Goal: Transaction & Acquisition: Purchase product/service

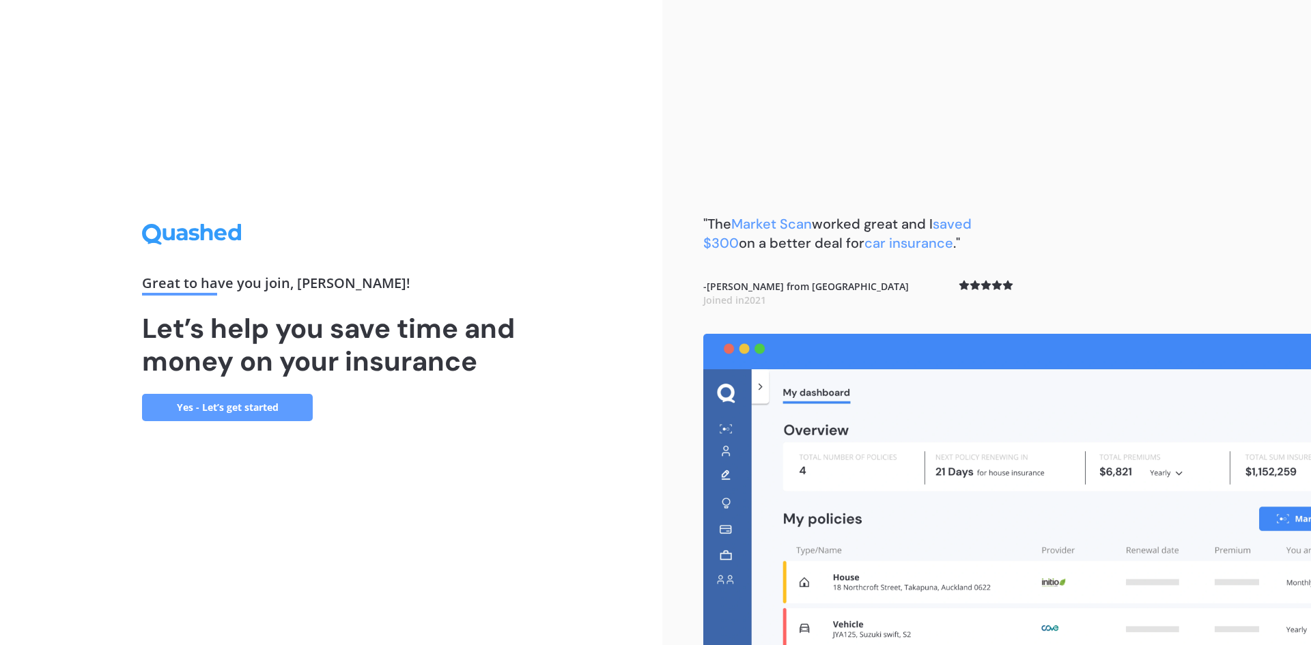
click at [221, 409] on link "Yes - Let’s get started" at bounding box center [227, 407] width 171 height 27
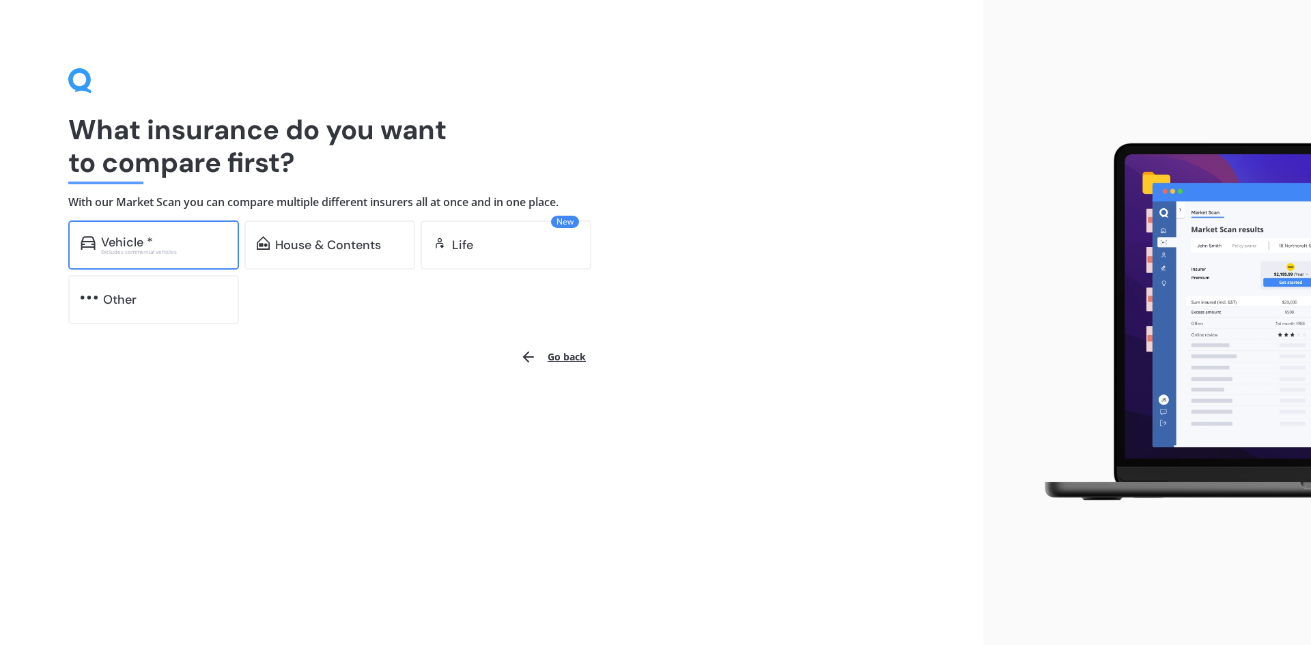
click at [161, 241] on div "Vehicle *" at bounding box center [164, 243] width 126 height 14
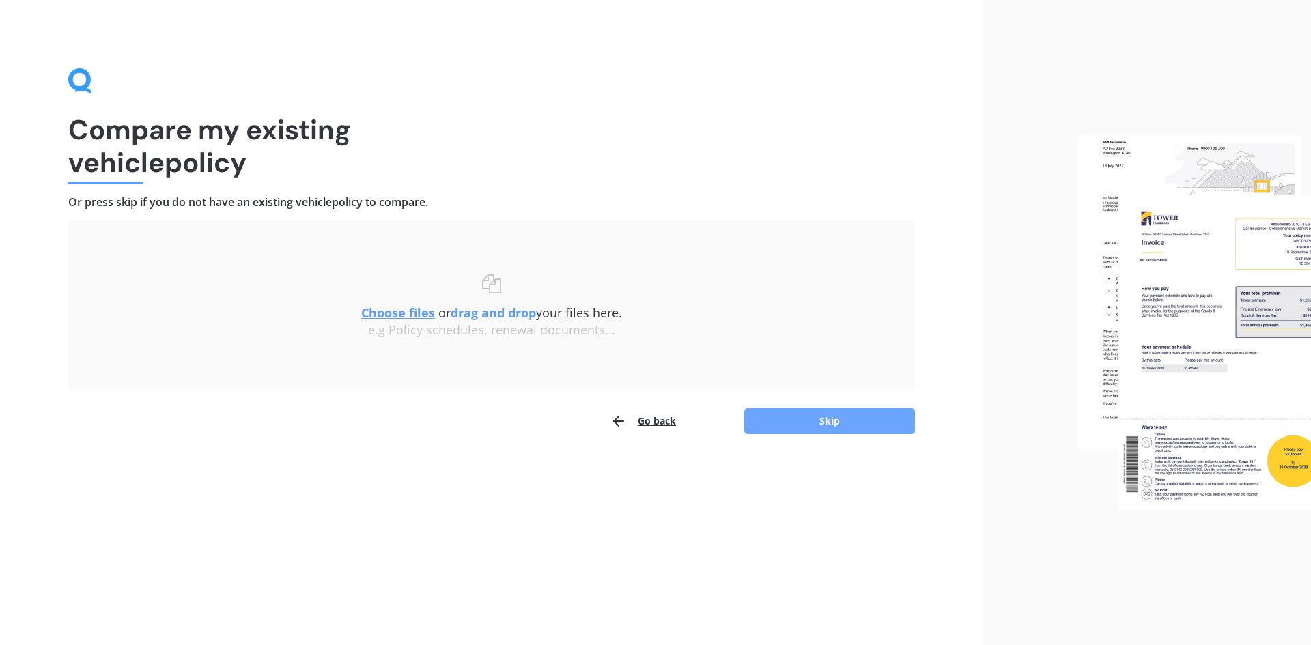
click at [817, 419] on button "Skip" at bounding box center [830, 421] width 171 height 26
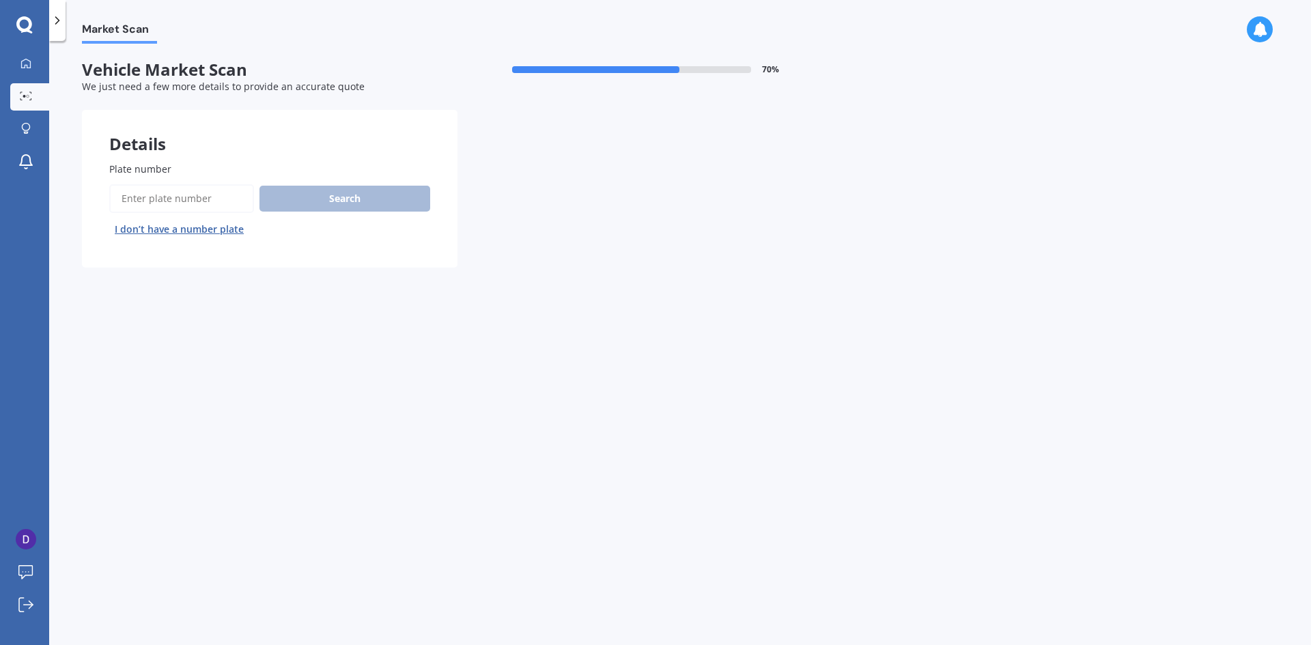
click at [137, 171] on span "Plate number" at bounding box center [140, 169] width 62 height 13
click at [137, 184] on input "Plate number" at bounding box center [181, 198] width 145 height 29
click at [139, 199] on input "Plate number" at bounding box center [181, 198] width 145 height 29
type input "rjd933"
click at [344, 199] on button "Search" at bounding box center [345, 199] width 171 height 26
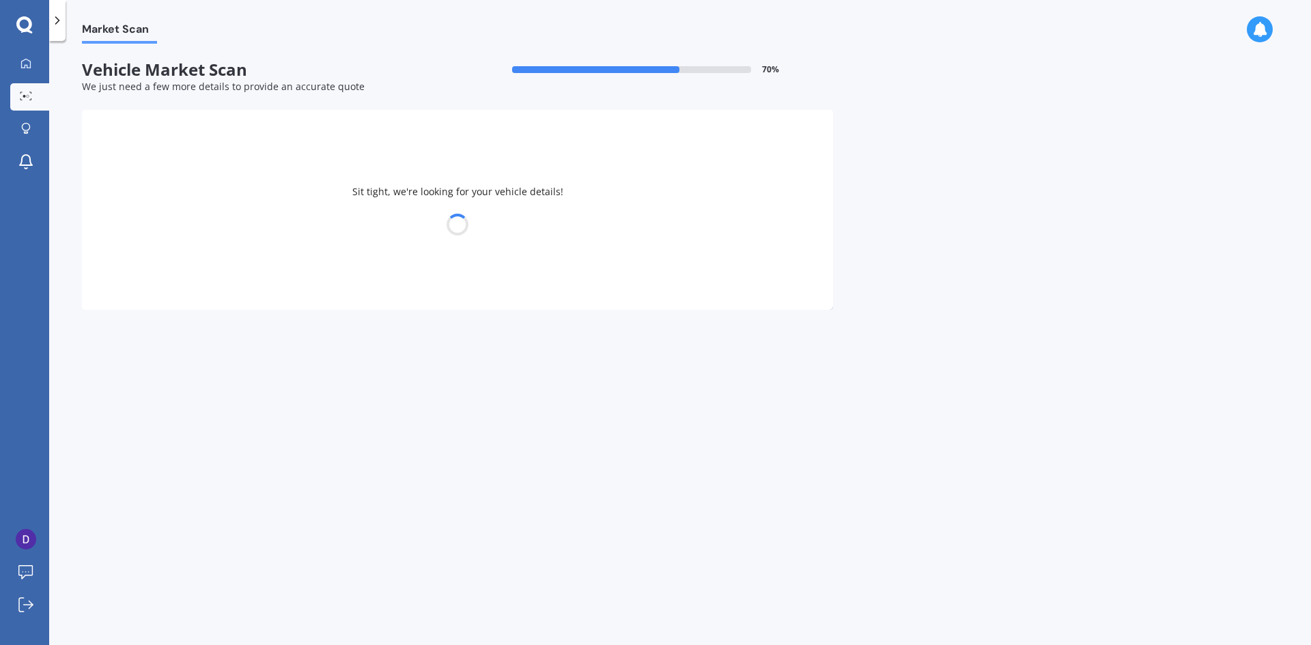
select select "JAECOO"
select select "J7"
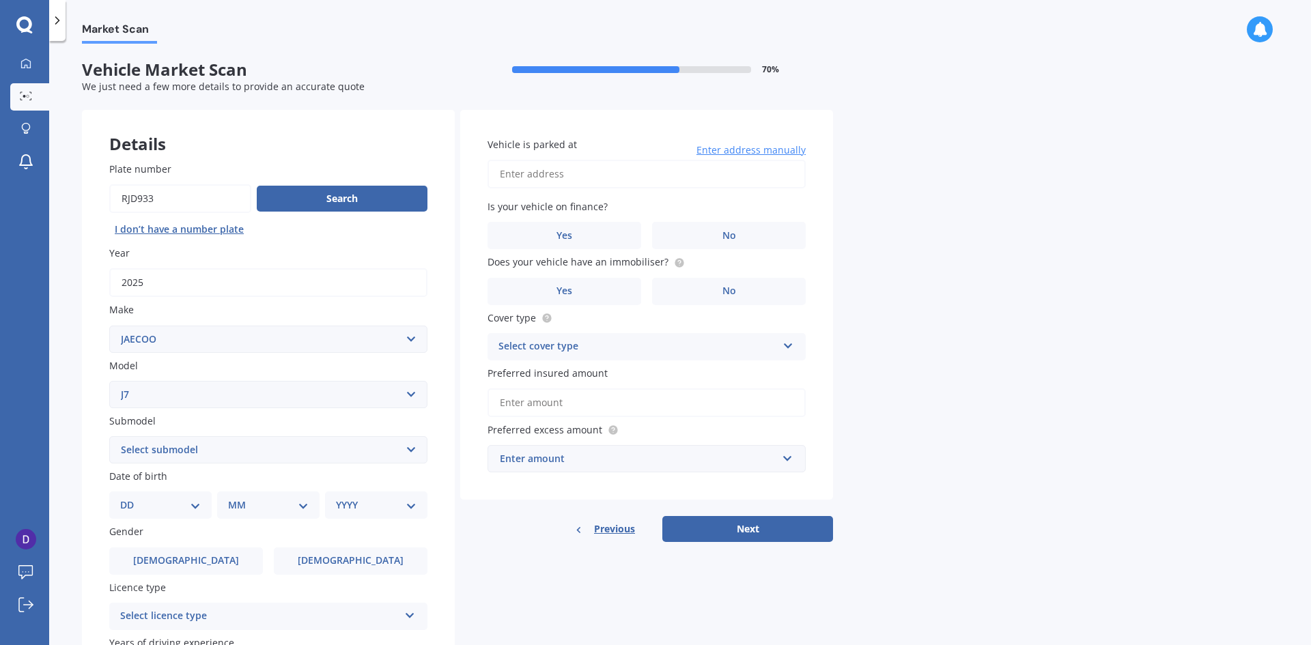
click at [192, 454] on select "Select submodel 1.6T EX Plus" at bounding box center [268, 449] width 318 height 27
select select "1.6T EX PLUS"
click at [109, 436] on select "Select submodel 1.6T EX Plus" at bounding box center [268, 449] width 318 height 27
click at [575, 237] on label "Yes" at bounding box center [565, 235] width 154 height 27
click at [0, 0] on input "Yes" at bounding box center [0, 0] width 0 height 0
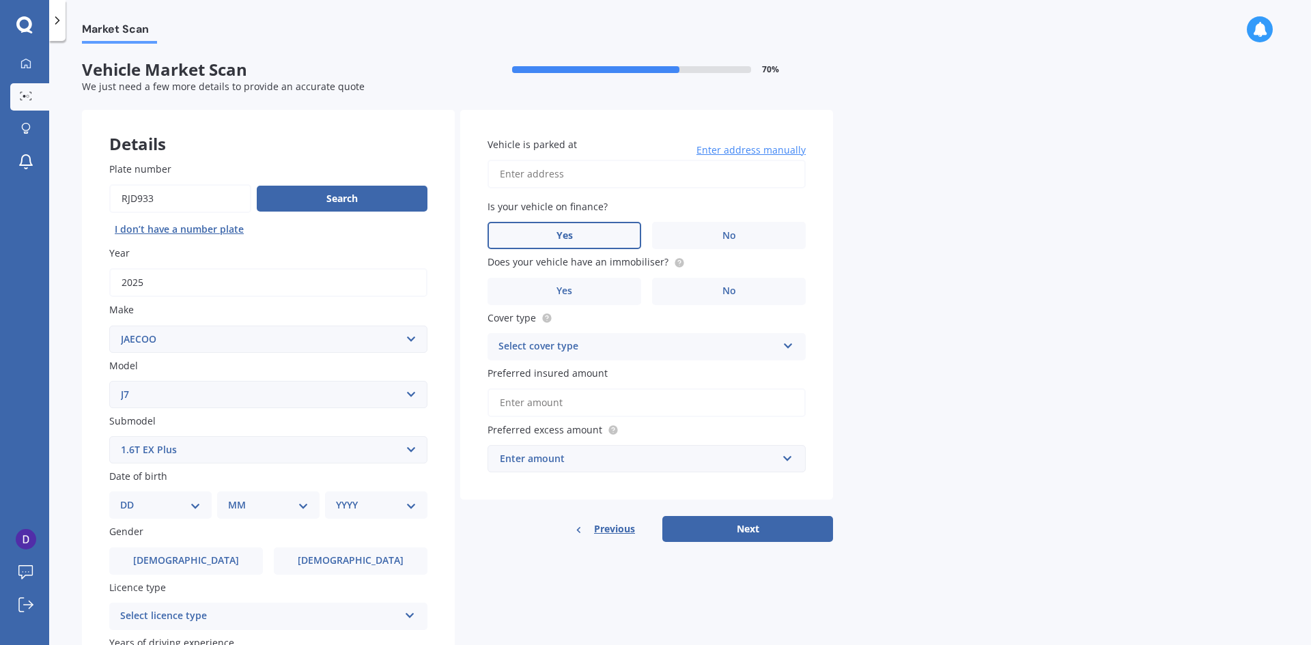
click at [559, 184] on input "Vehicle is parked at" at bounding box center [647, 174] width 318 height 29
drag, startPoint x: 661, startPoint y: 172, endPoint x: 593, endPoint y: 171, distance: 67.6
click at [593, 171] on input "[STREET_ADDRESS][PERSON_NAME]" at bounding box center [647, 174] width 318 height 29
click at [669, 170] on input "[STREET_ADDRESS][PERSON_NAME]" at bounding box center [647, 174] width 318 height 29
drag, startPoint x: 671, startPoint y: 170, endPoint x: 575, endPoint y: 170, distance: 95.6
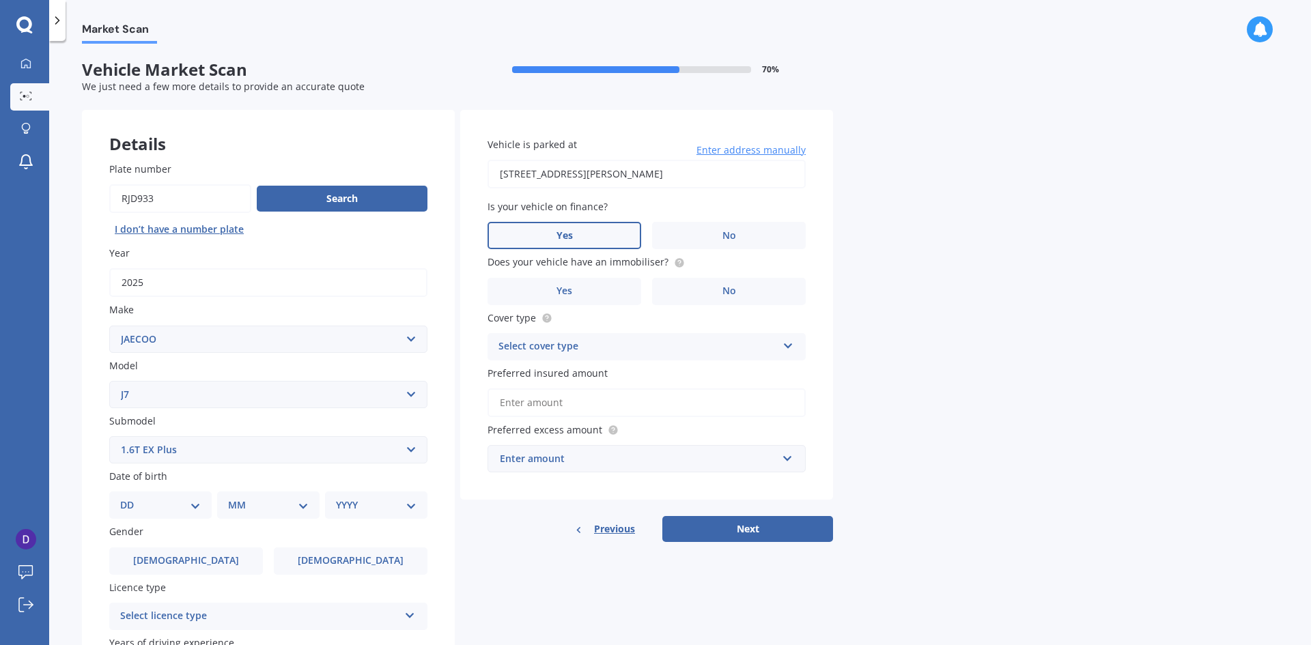
click at [575, 170] on input "[STREET_ADDRESS][PERSON_NAME]" at bounding box center [647, 174] width 318 height 29
click at [1044, 213] on div "Market Scan Vehicle Market Scan 70 % We just need a few more details to provide…" at bounding box center [680, 346] width 1262 height 604
click at [600, 172] on input "[STREET_ADDRESS][PERSON_NAME]" at bounding box center [647, 174] width 318 height 29
type input "[STREET_ADDRESS][PERSON_NAME]"
click at [581, 286] on label "Yes" at bounding box center [565, 291] width 154 height 27
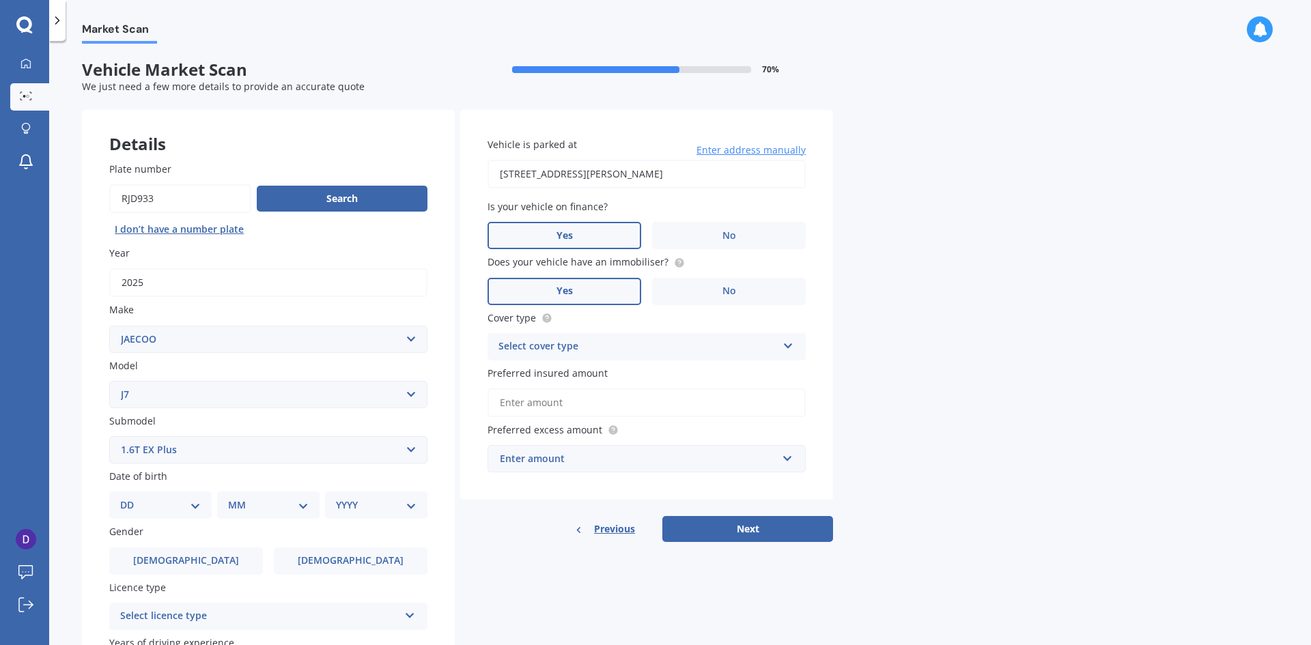
click at [0, 0] on input "Yes" at bounding box center [0, 0] width 0 height 0
click at [531, 346] on div "Select cover type" at bounding box center [638, 347] width 279 height 16
click at [531, 370] on span "Comprehensive" at bounding box center [535, 373] width 72 height 13
click at [593, 376] on span "Preferred insured amount" at bounding box center [548, 373] width 120 height 13
click at [593, 389] on input "Preferred insured amount" at bounding box center [647, 403] width 318 height 29
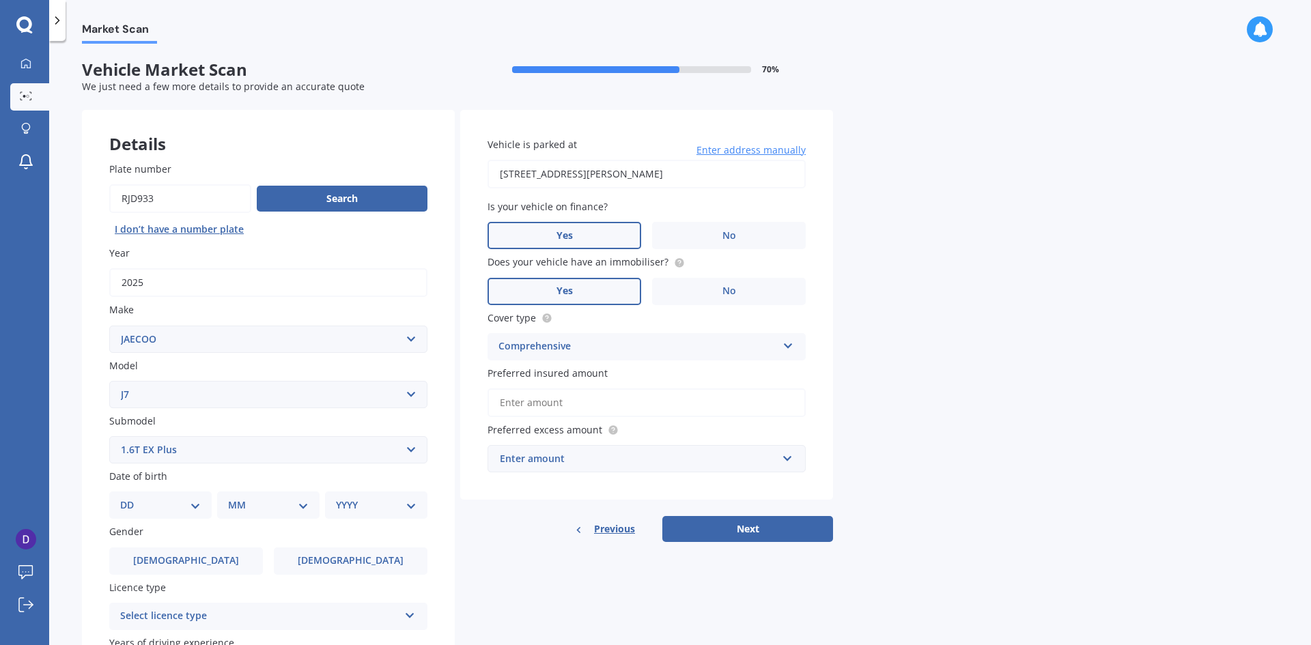
click at [934, 413] on div "Market Scan Vehicle Market Scan 70 % We just need a few more details to provide…" at bounding box center [680, 346] width 1262 height 604
click at [527, 407] on input "Preferred insured amount" at bounding box center [647, 403] width 318 height 29
drag, startPoint x: 1002, startPoint y: 434, endPoint x: 887, endPoint y: 434, distance: 115.4
click at [999, 434] on div "Market Scan Vehicle Market Scan 70 % We just need a few more details to provide…" at bounding box center [680, 346] width 1262 height 604
click at [525, 393] on input "Preferred insured amount" at bounding box center [647, 403] width 318 height 29
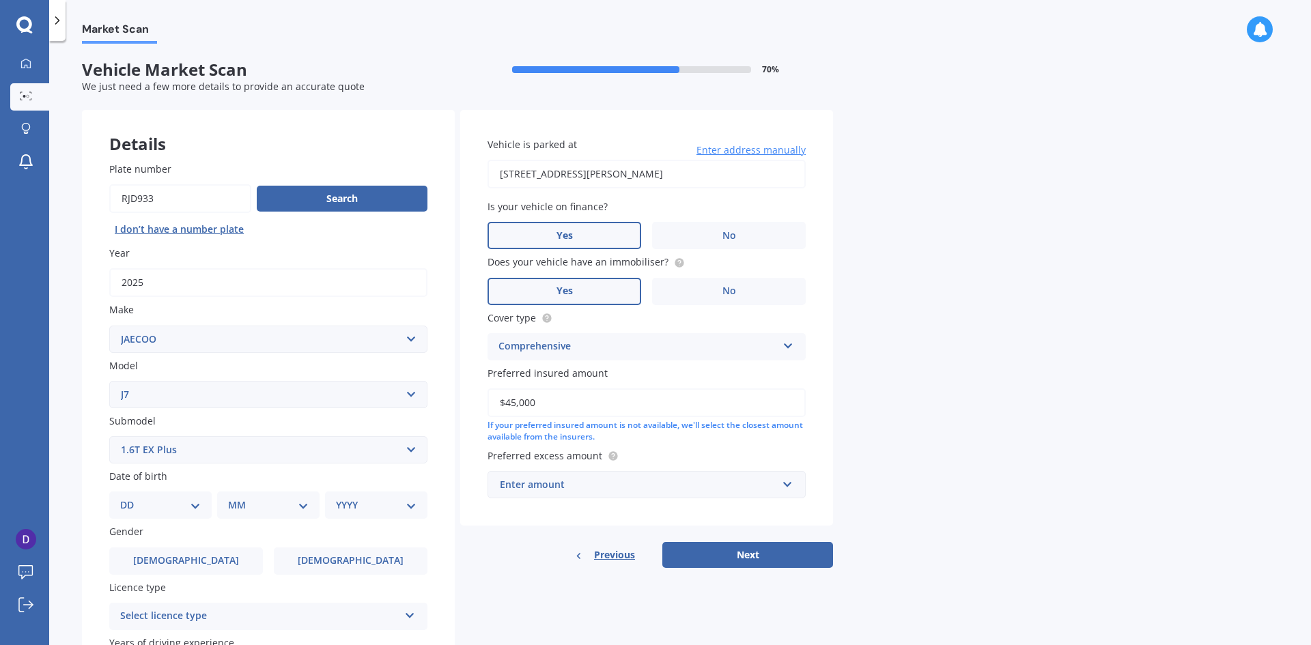
type input "$45,000"
click at [945, 383] on div "Market Scan Vehicle Market Scan 70 % We just need a few more details to provide…" at bounding box center [680, 346] width 1262 height 604
click at [580, 484] on div "Enter amount" at bounding box center [638, 484] width 277 height 15
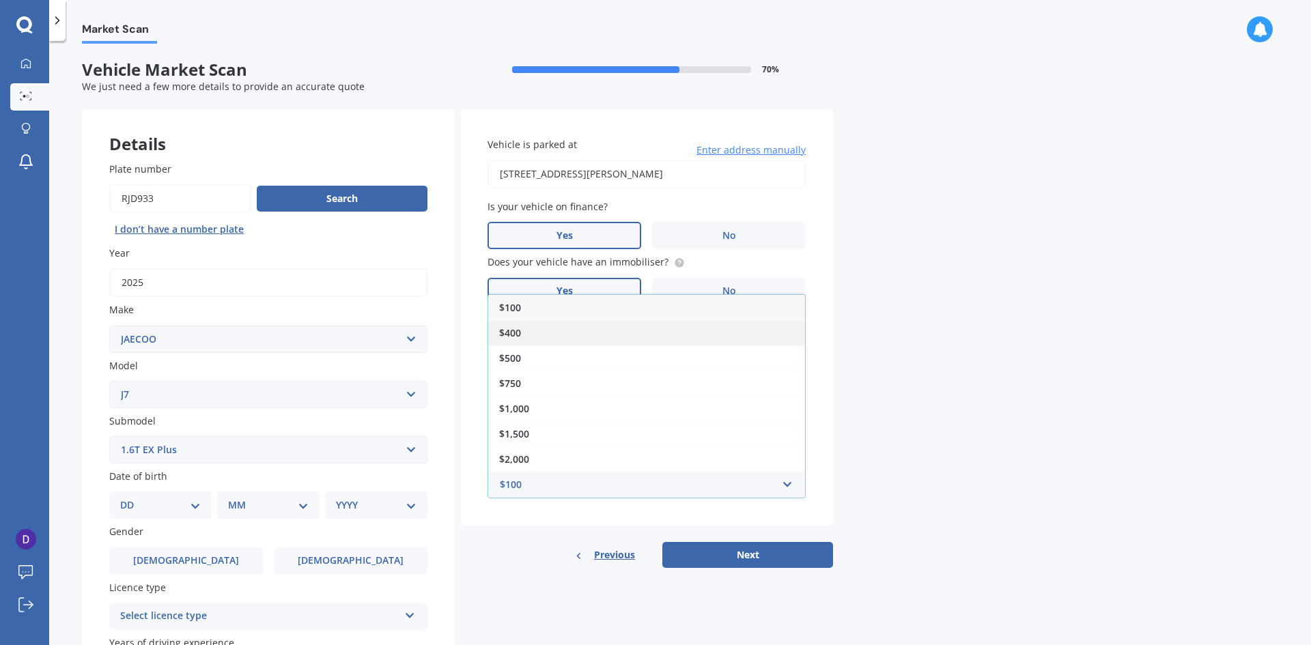
click at [513, 335] on span "$400" at bounding box center [510, 332] width 22 height 13
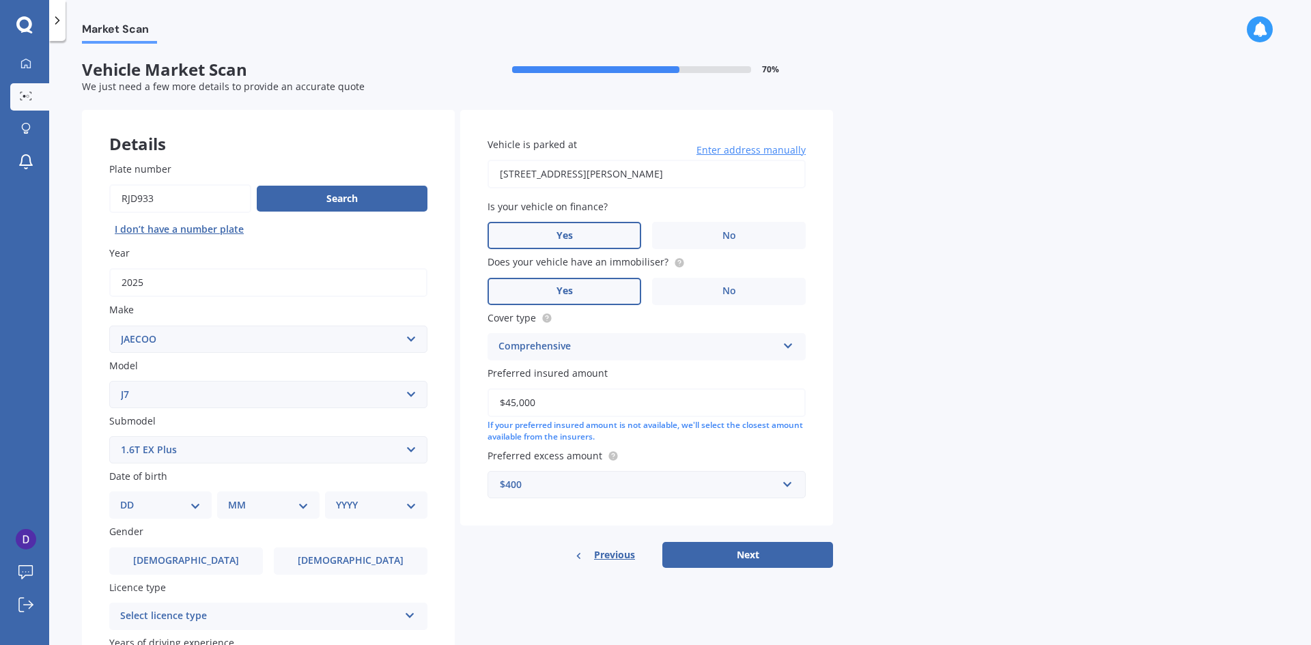
click at [940, 370] on div "Market Scan Vehicle Market Scan 70 % We just need a few more details to provide…" at bounding box center [680, 346] width 1262 height 604
click at [183, 500] on select "DD 01 02 03 04 05 06 07 08 09 10 11 12 13 14 15 16 17 18 19 20 21 22 23 24 25 2…" at bounding box center [160, 505] width 81 height 15
select select "02"
click at [131, 498] on select "DD 01 02 03 04 05 06 07 08 09 10 11 12 13 14 15 16 17 18 19 20 21 22 23 24 25 2…" at bounding box center [160, 505] width 81 height 15
click at [253, 504] on select "MM 01 02 03 04 05 06 07 08 09 10 11 12" at bounding box center [271, 505] width 75 height 15
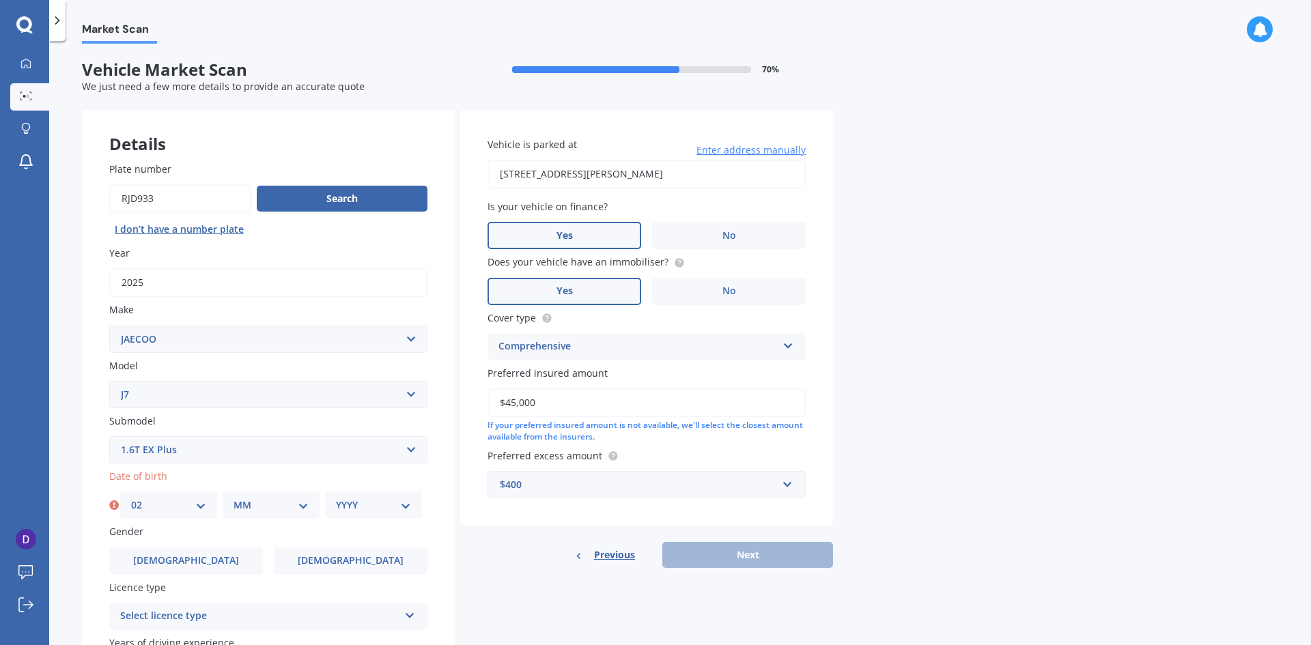
select select "04"
click at [234, 498] on select "MM 01 02 03 04 05 06 07 08 09 10 11 12" at bounding box center [271, 505] width 75 height 15
click at [374, 507] on select "YYYY 2025 2024 2023 2022 2021 2020 2019 2018 2017 2016 2015 2014 2013 2012 2011…" at bounding box center [373, 505] width 75 height 15
select select "1970"
click at [336, 498] on select "YYYY 2025 2024 2023 2022 2021 2020 2019 2018 2017 2016 2015 2014 2013 2012 2011…" at bounding box center [373, 505] width 75 height 15
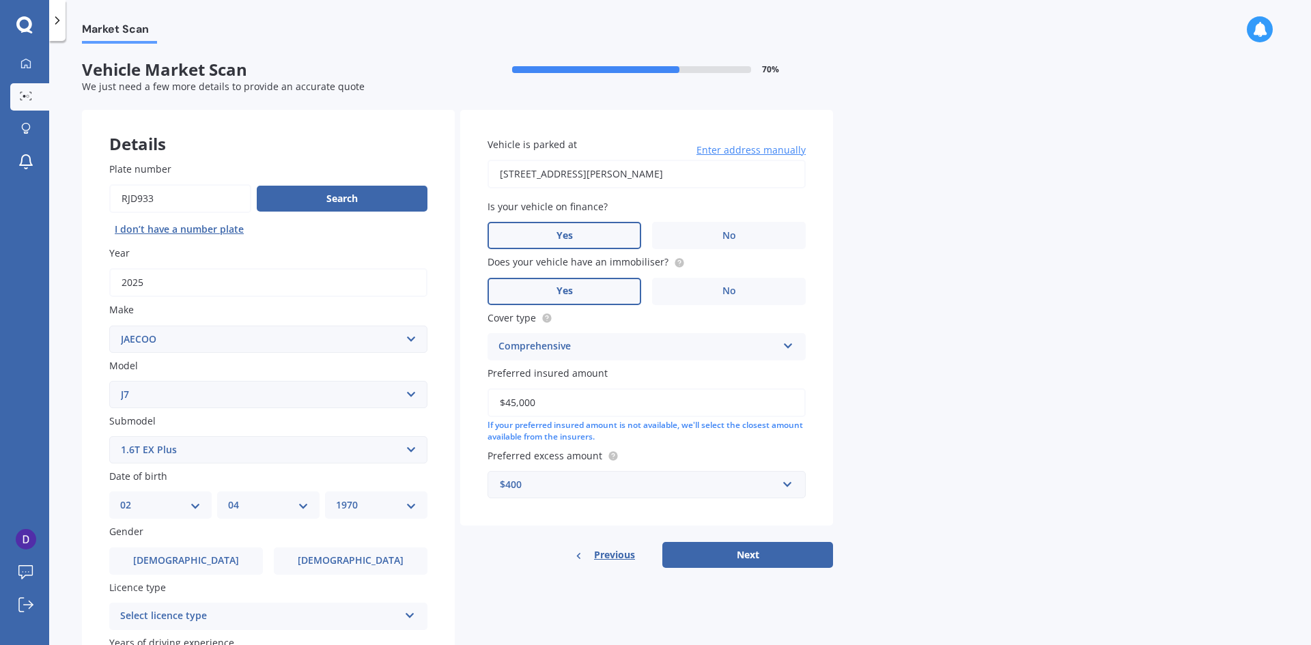
click at [460, 556] on div "Details Plate number Search I don’t have a number plate Year [DATE] Make Select…" at bounding box center [457, 439] width 751 height 659
click at [180, 557] on span "[DEMOGRAPHIC_DATA]" at bounding box center [186, 561] width 109 height 12
click at [0, 0] on input "[DEMOGRAPHIC_DATA]" at bounding box center [0, 0] width 0 height 0
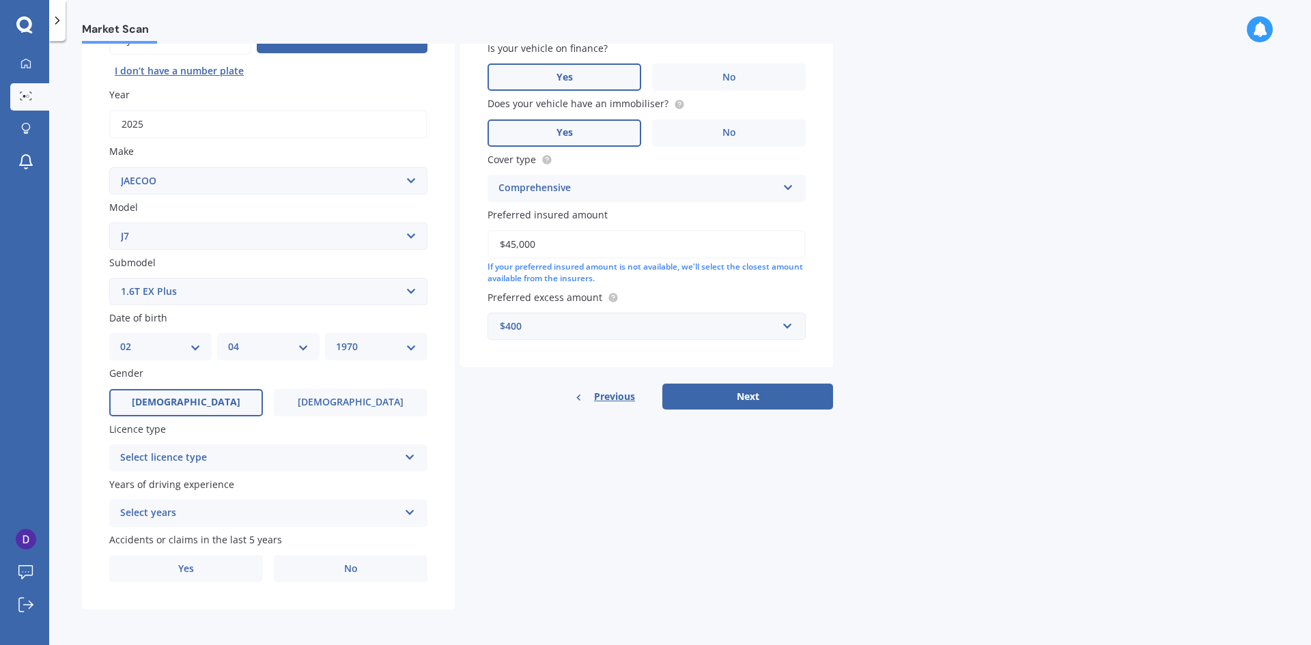
click at [182, 463] on div "Select licence type" at bounding box center [259, 458] width 279 height 16
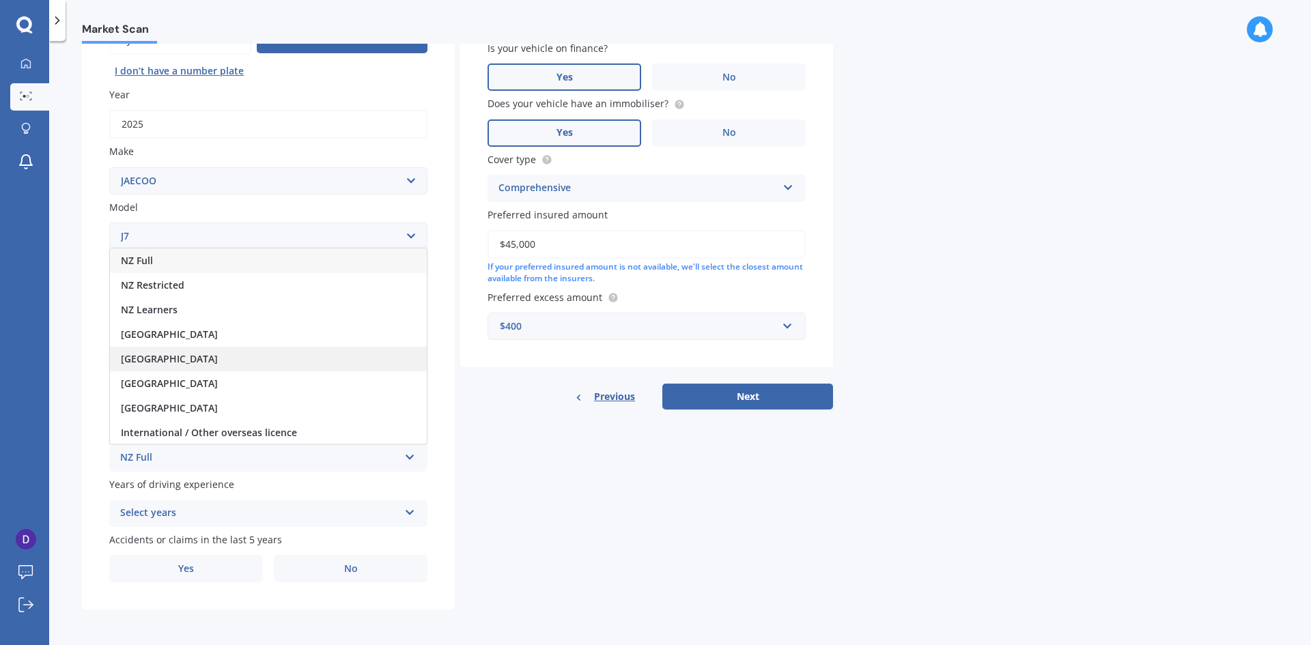
click at [184, 359] on span "[GEOGRAPHIC_DATA]" at bounding box center [169, 358] width 97 height 13
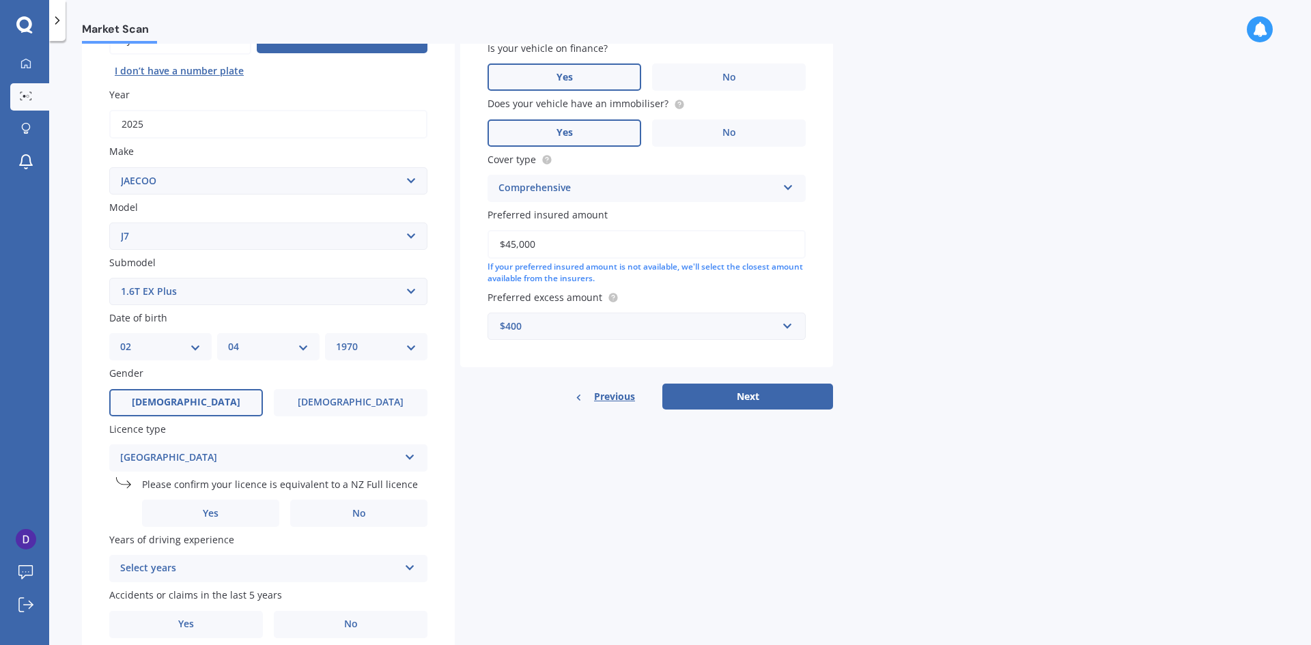
click at [161, 455] on div "[GEOGRAPHIC_DATA]" at bounding box center [259, 458] width 279 height 16
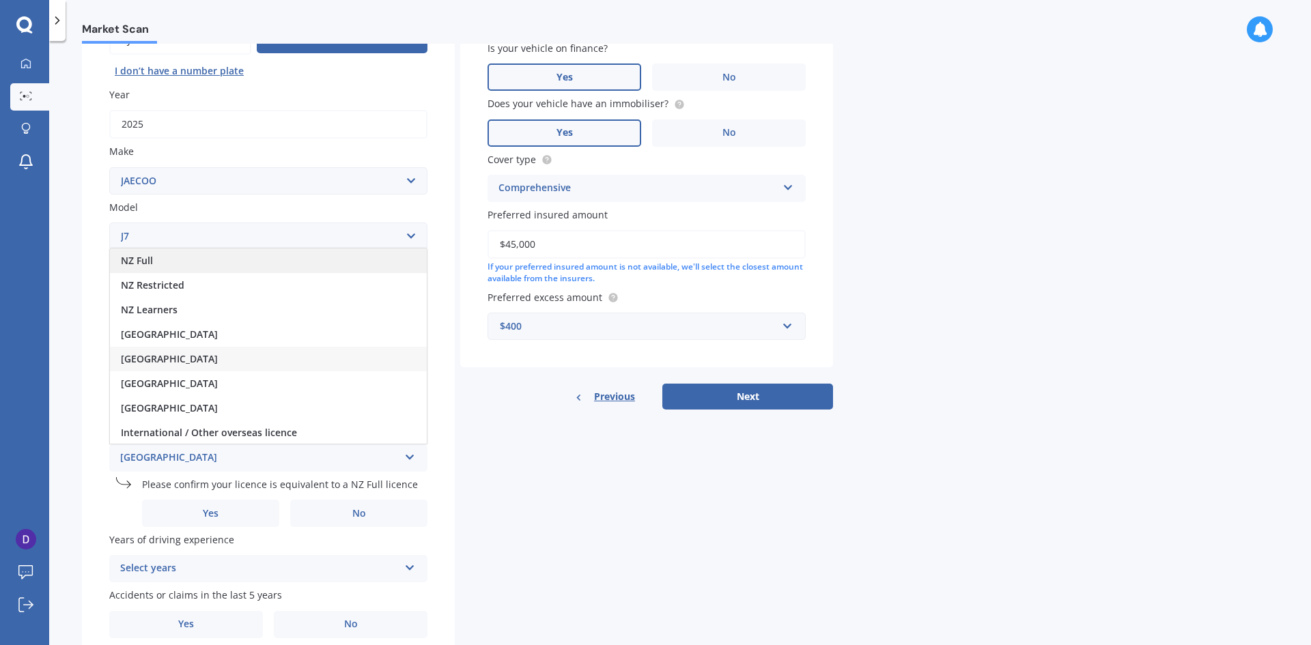
click at [146, 260] on span "NZ Full" at bounding box center [137, 260] width 32 height 13
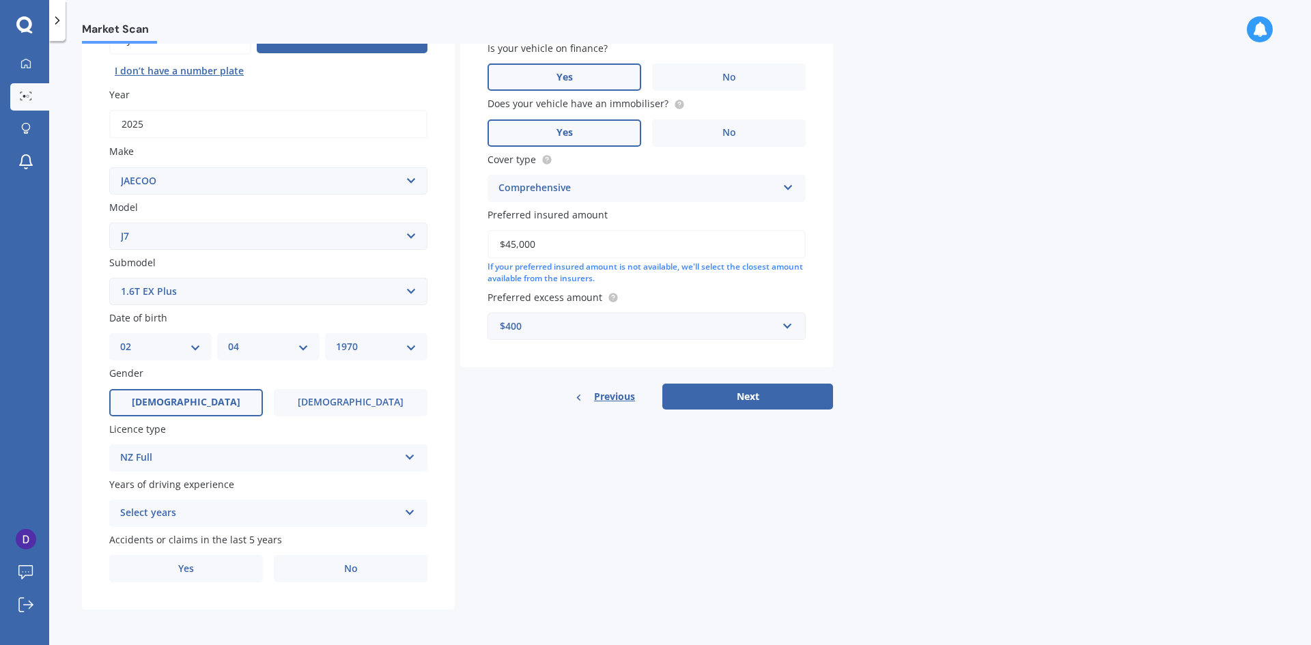
drag, startPoint x: 505, startPoint y: 571, endPoint x: 315, endPoint y: 548, distance: 191.9
click at [505, 570] on div "Details Plate number Search I don’t have a number plate Year [DATE] Make Select…" at bounding box center [457, 281] width 751 height 659
click at [165, 513] on div "Select years" at bounding box center [259, 513] width 279 height 16
drag, startPoint x: 165, startPoint y: 388, endPoint x: 163, endPoint y: 400, distance: 12.4
click at [164, 388] on span "5 or more years" at bounding box center [158, 388] width 74 height 13
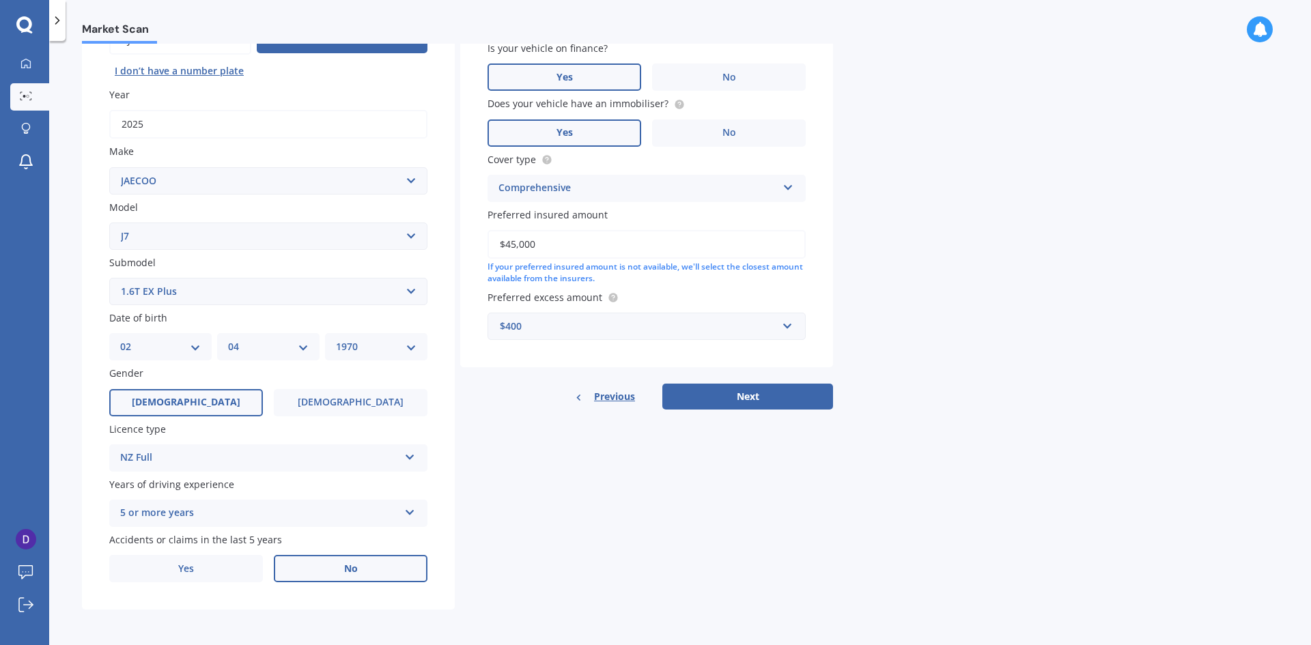
click at [319, 572] on label "No" at bounding box center [351, 568] width 154 height 27
click at [0, 0] on input "No" at bounding box center [0, 0] width 0 height 0
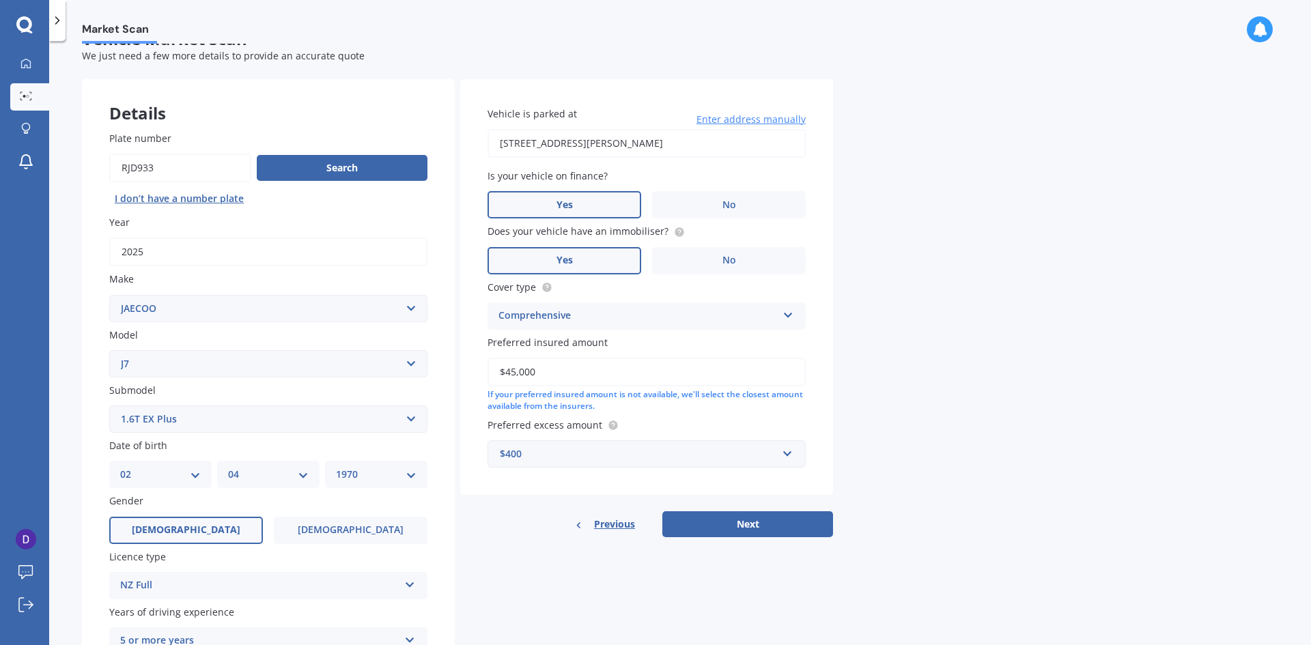
scroll to position [0, 0]
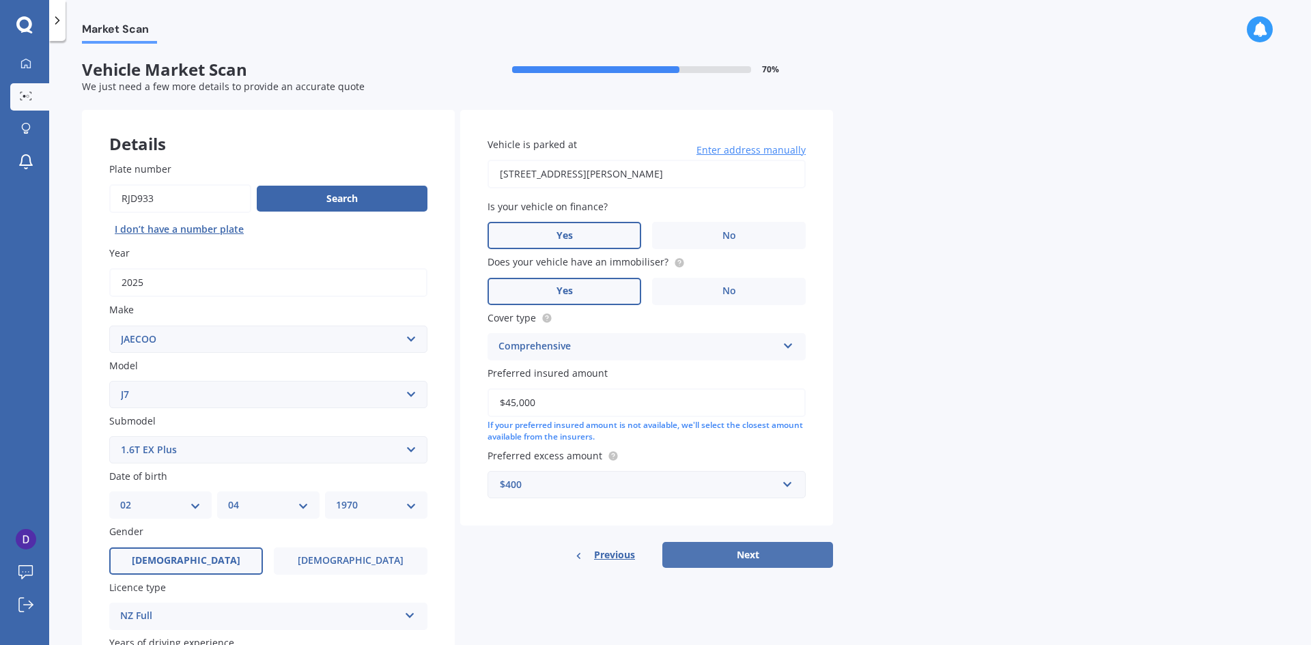
click at [738, 562] on button "Next" at bounding box center [748, 555] width 171 height 26
select select "02"
select select "04"
select select "1970"
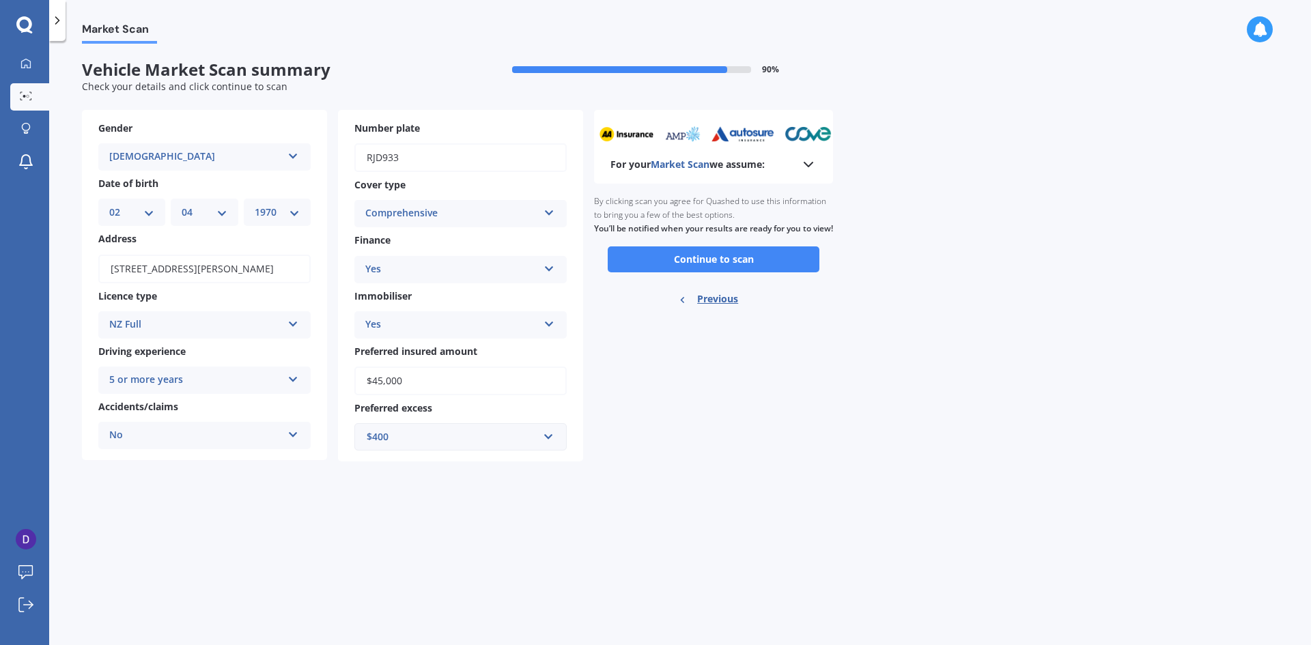
click at [681, 273] on button "Continue to scan" at bounding box center [714, 260] width 212 height 26
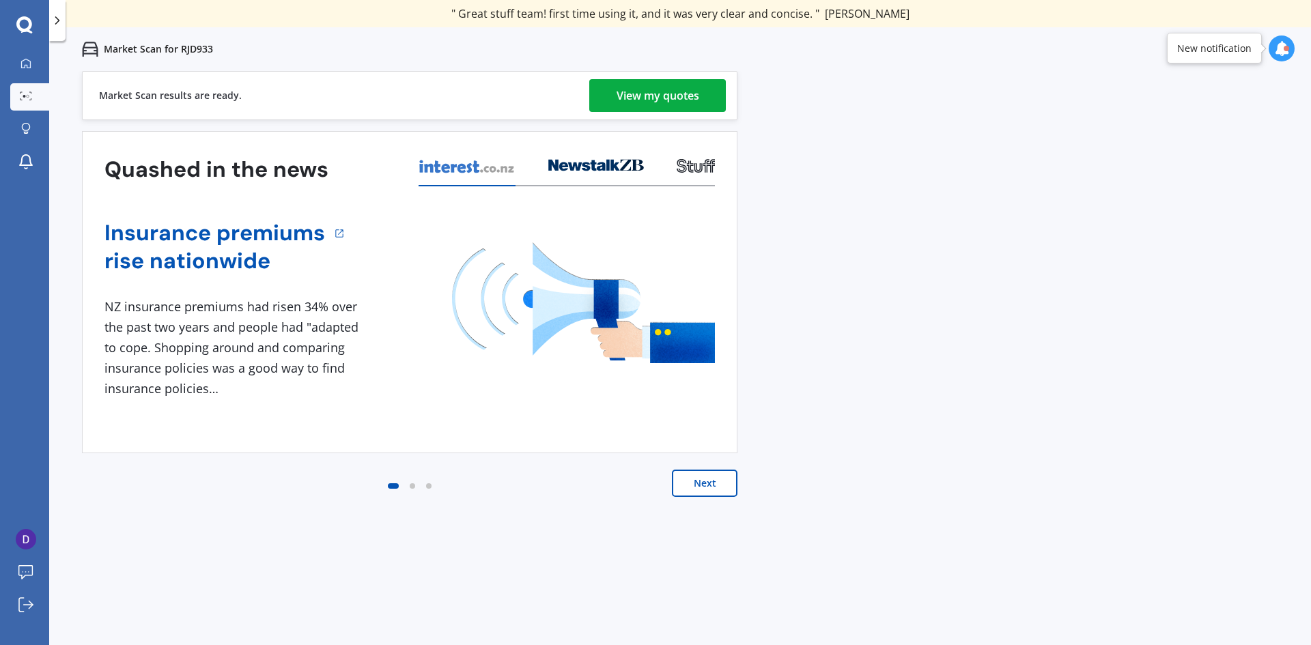
click at [657, 89] on div "View my quotes" at bounding box center [658, 95] width 83 height 33
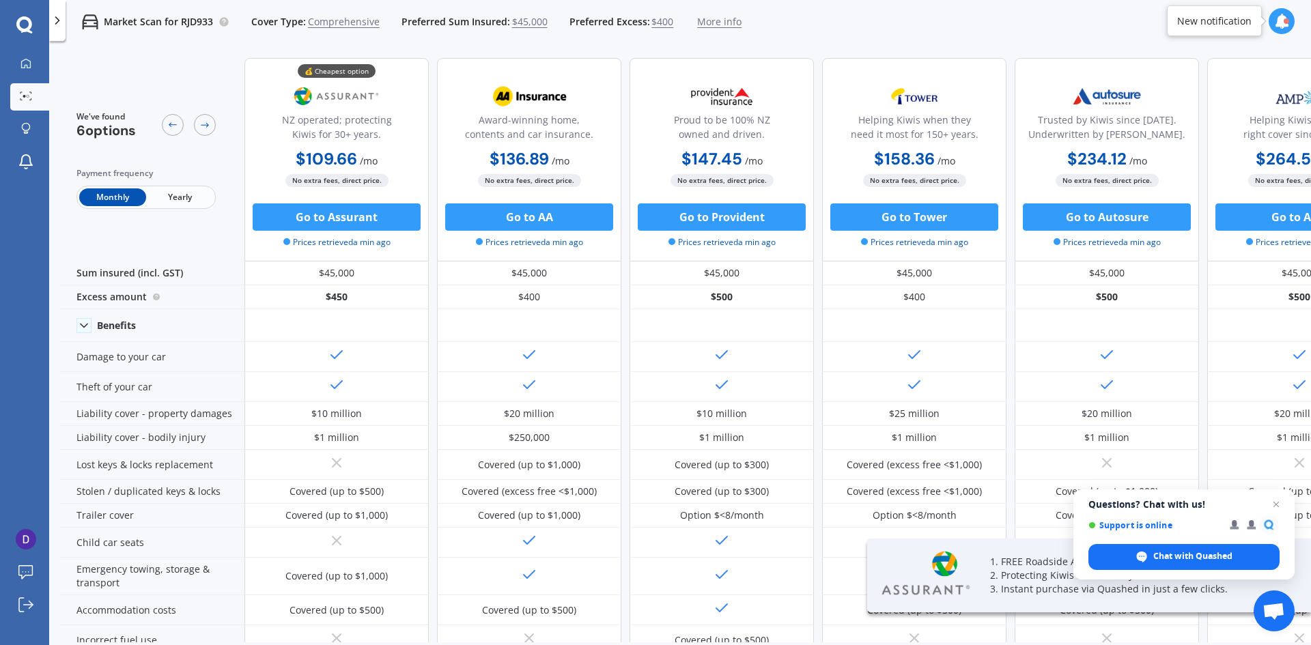
click at [177, 199] on span "Yearly" at bounding box center [179, 198] width 67 height 18
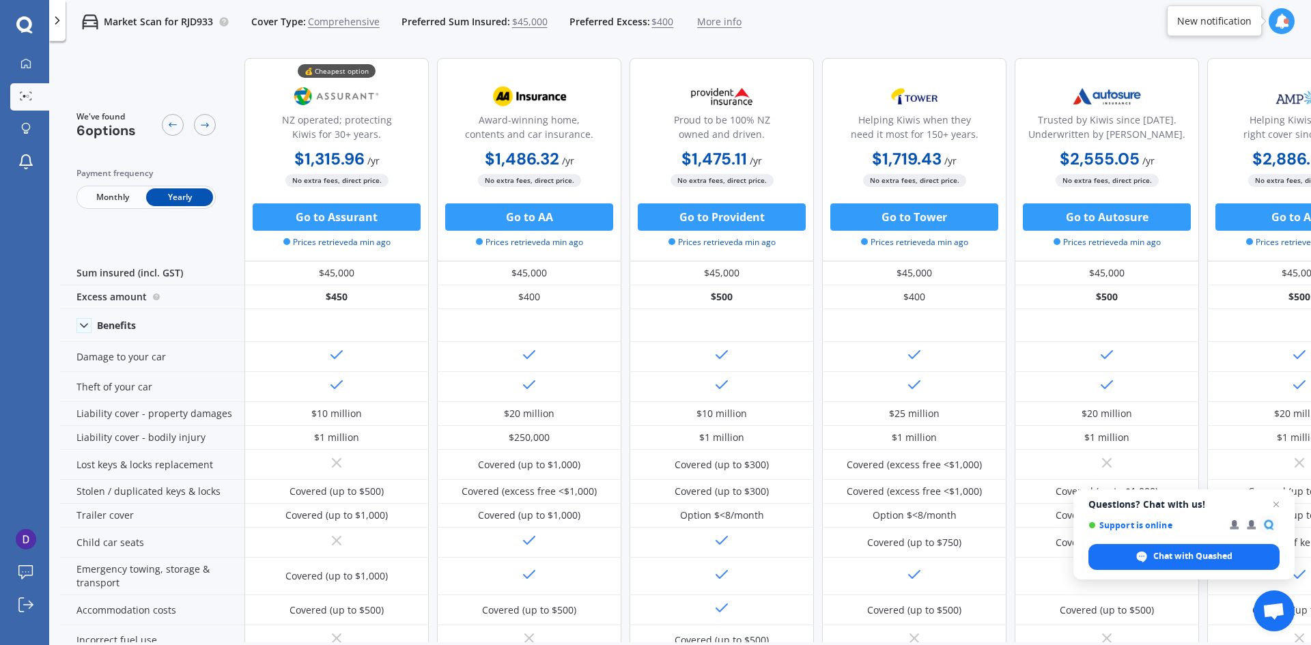
click at [112, 236] on div "We've found 6 options Payment frequency Monthly Yearly" at bounding box center [152, 160] width 184 height 204
drag, startPoint x: 852, startPoint y: 14, endPoint x: 809, endPoint y: 1, distance: 45.6
click at [846, 12] on div "Market Scan for RJD933 Cover Type: Comprehensive Preferred Sum Insured: $45,000…" at bounding box center [680, 22] width 1262 height 44
